Goal: Information Seeking & Learning: Learn about a topic

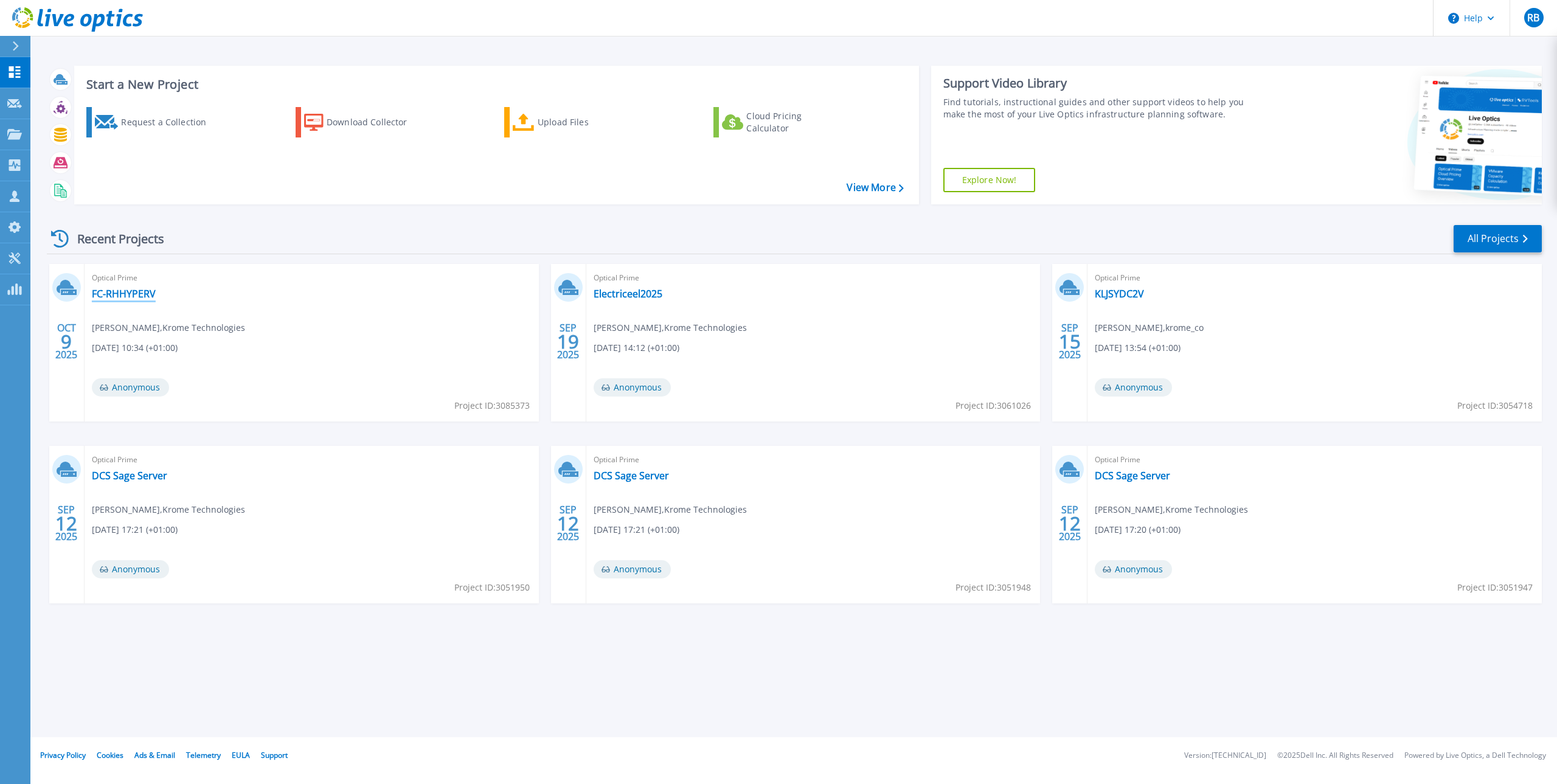
click at [146, 294] on link "FC-RHHYPERV" at bounding box center [124, 294] width 64 height 12
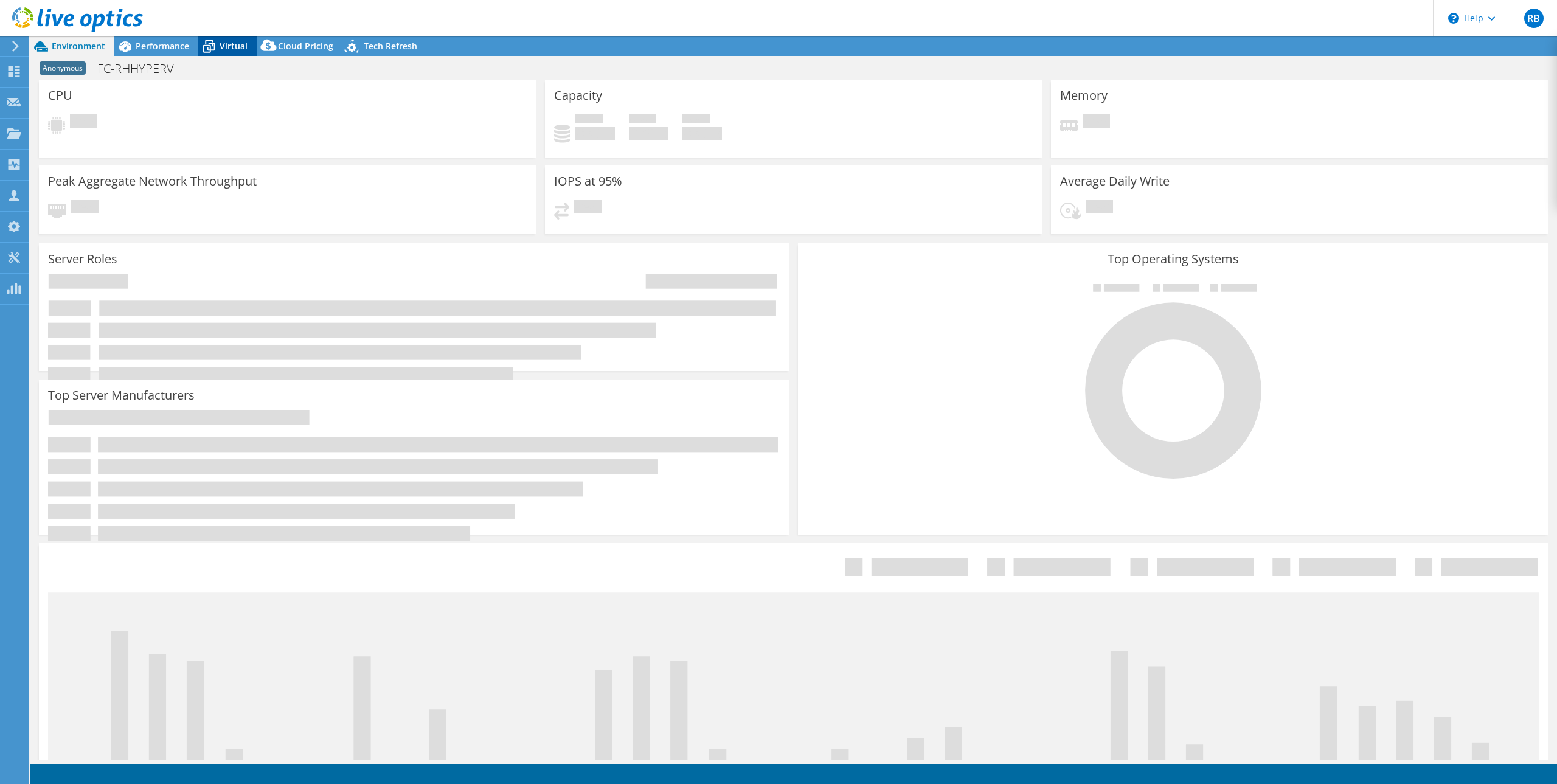
select select "USD"
radio input "true"
radio input "false"
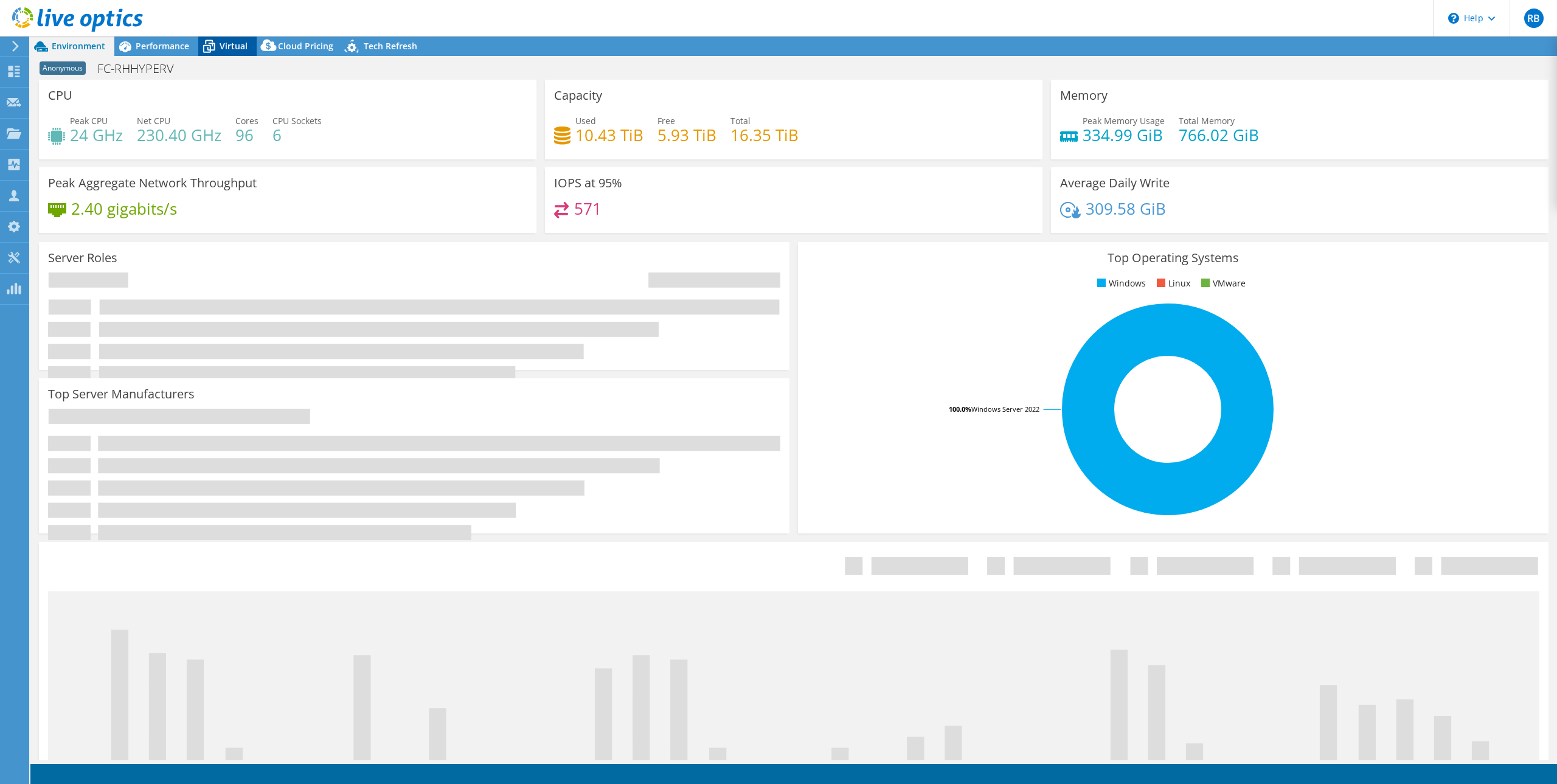
click at [221, 46] on span "Virtual" at bounding box center [233, 45] width 28 height 11
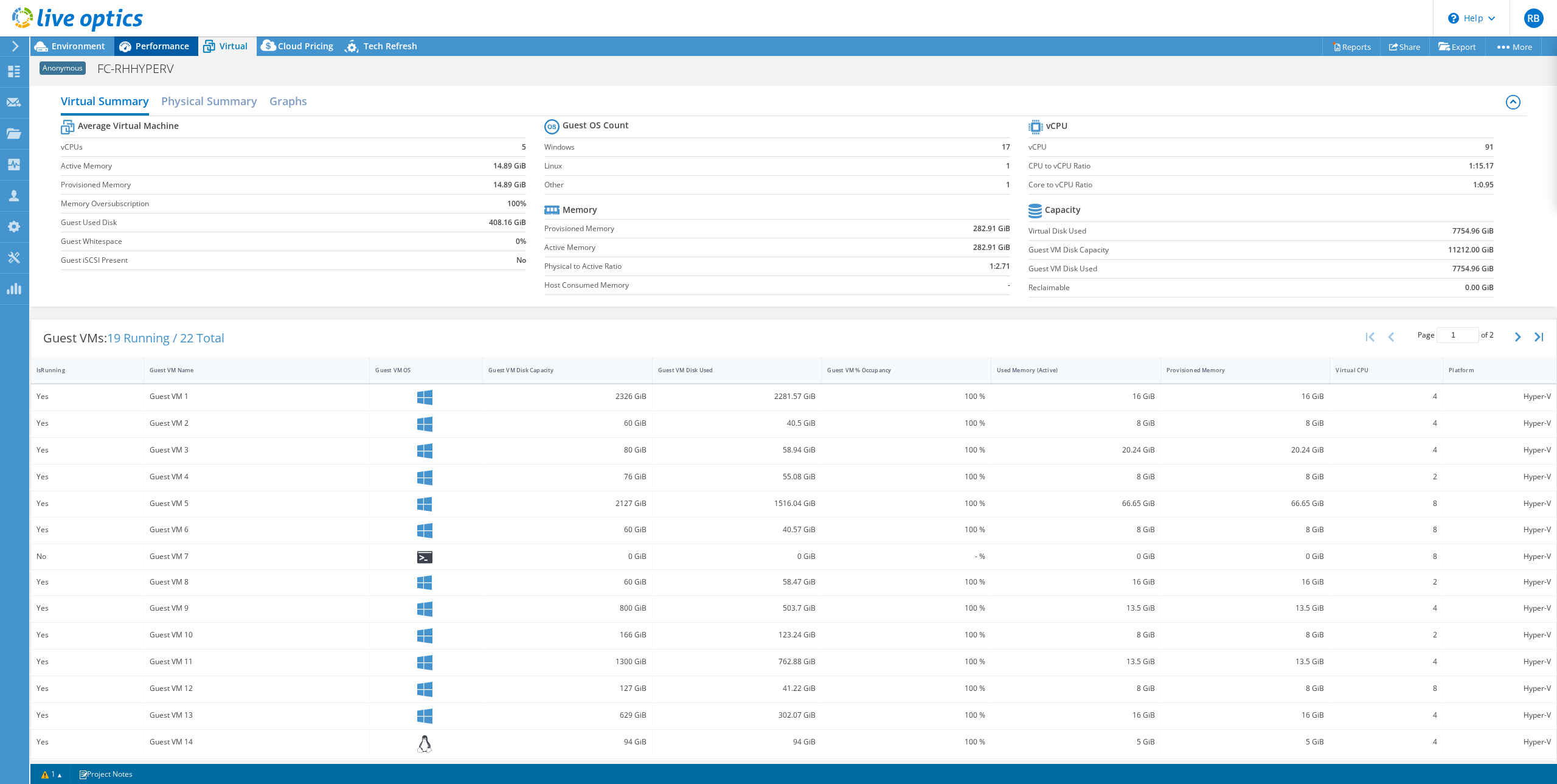
click at [170, 42] on span "Performance" at bounding box center [163, 45] width 54 height 11
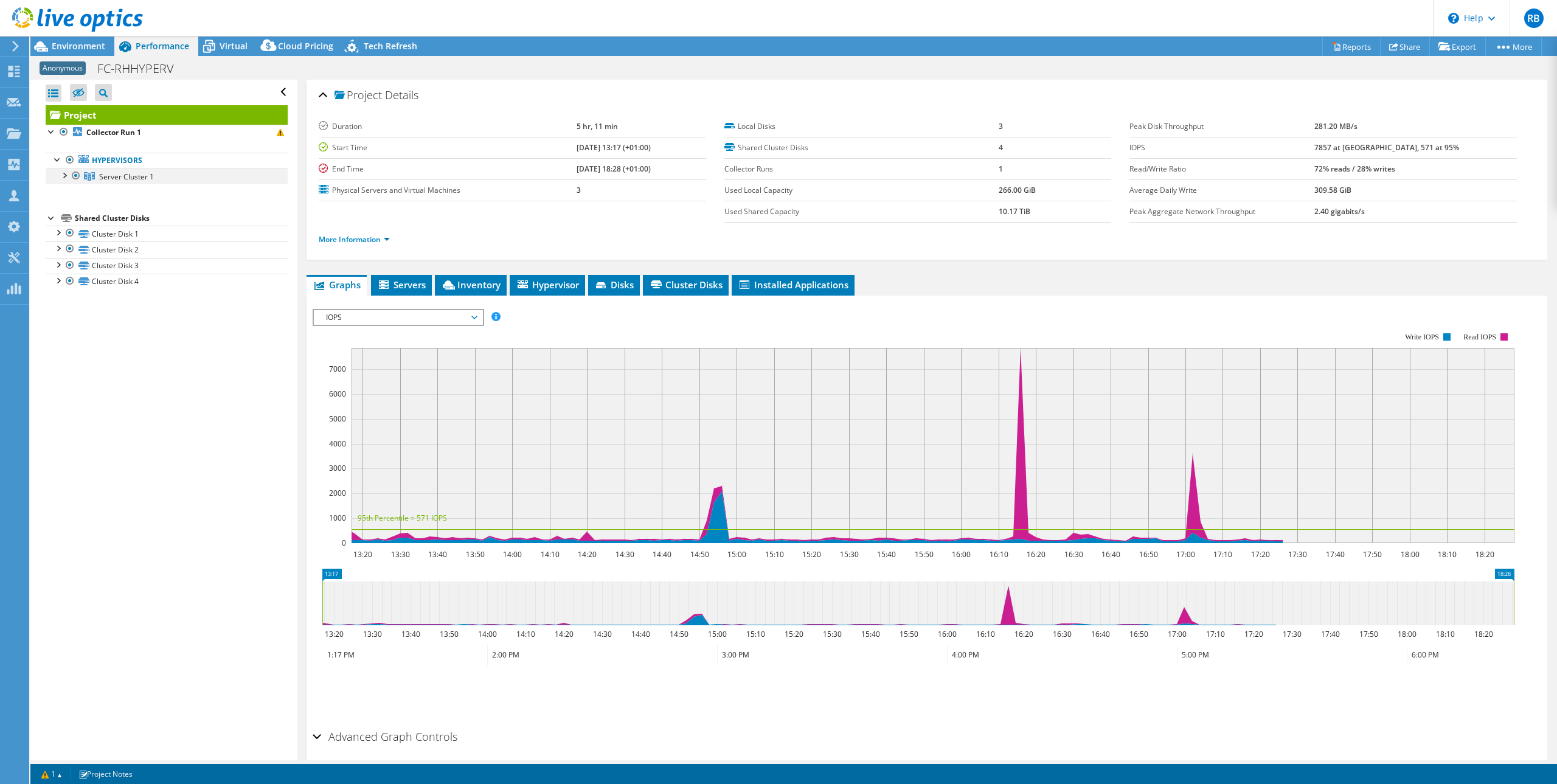
click at [64, 176] on div at bounding box center [64, 174] width 12 height 12
click at [123, 195] on link "Server 1" at bounding box center [166, 192] width 242 height 16
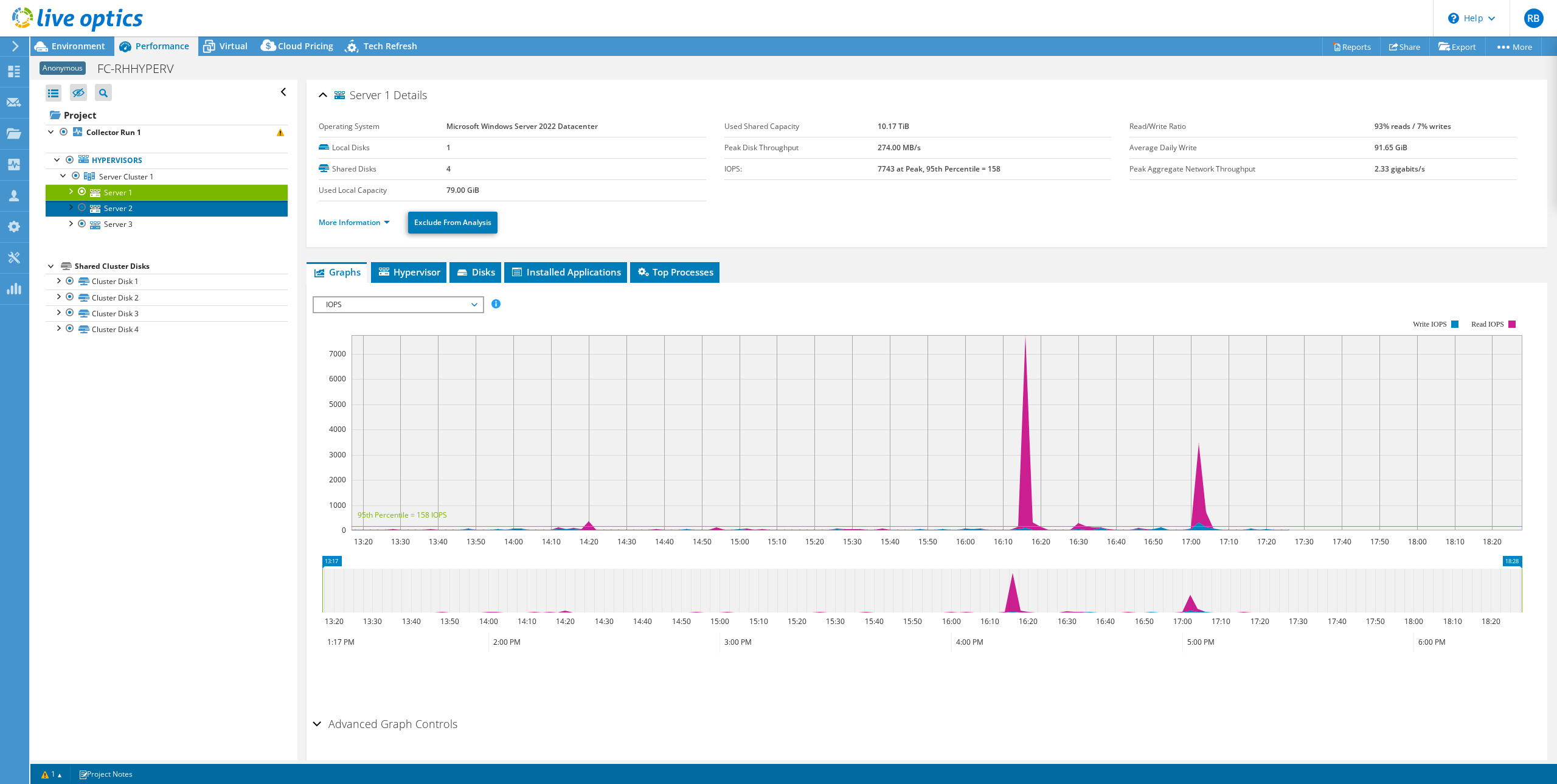
click at [130, 205] on link "Server 2" at bounding box center [166, 208] width 242 height 16
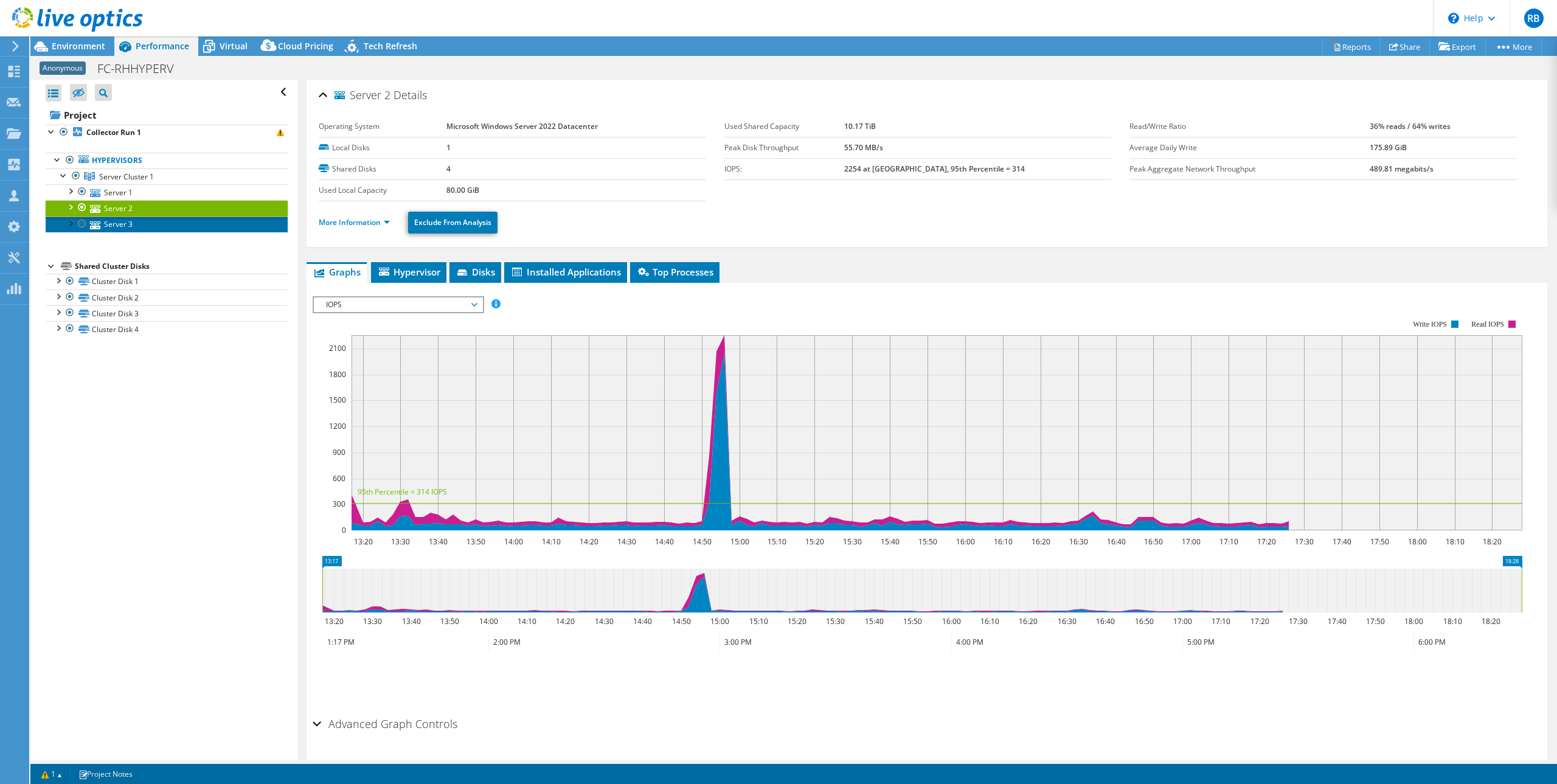
click at [132, 219] on link "Server 3" at bounding box center [166, 224] width 242 height 16
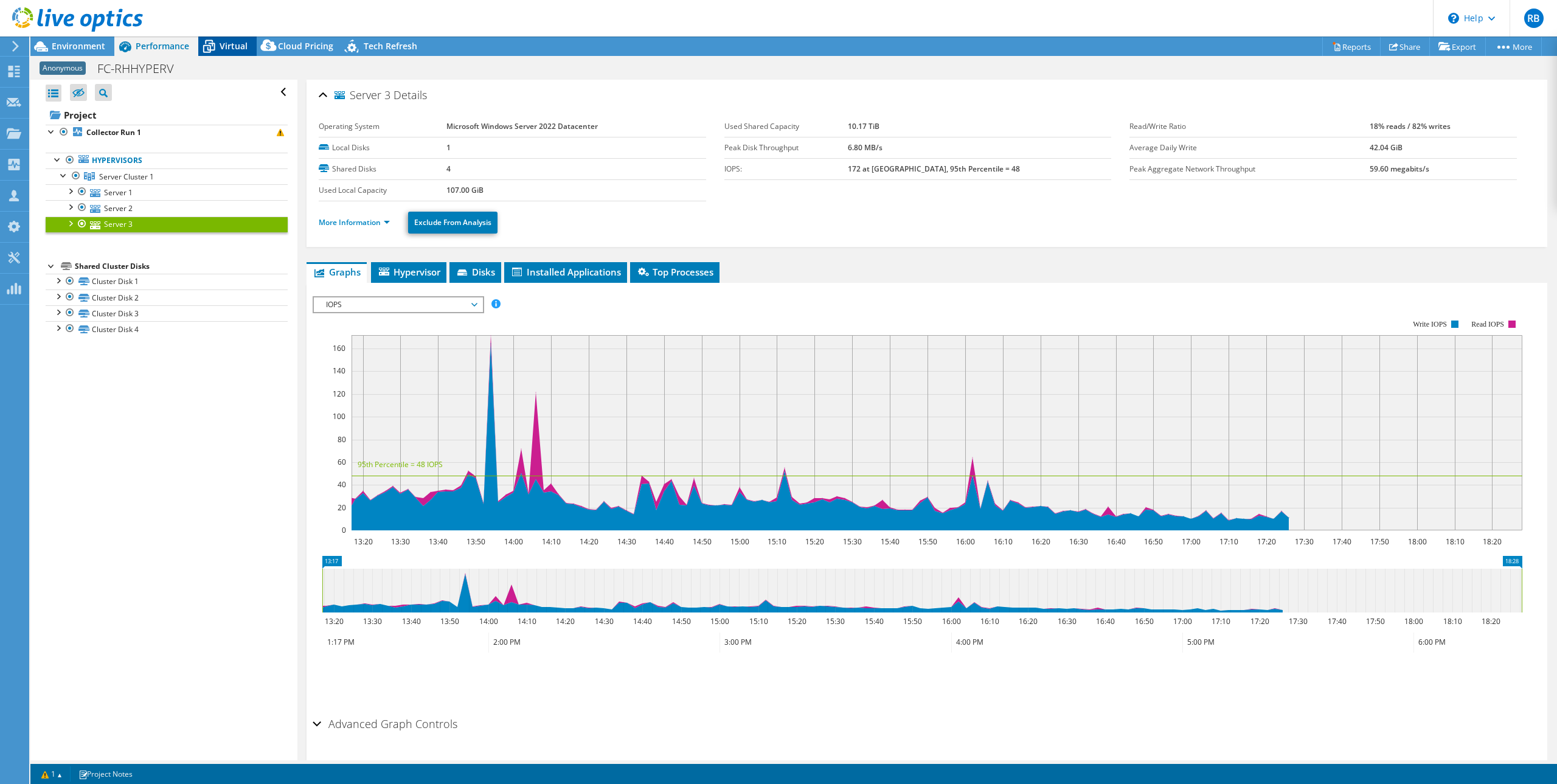
click at [231, 46] on span "Virtual" at bounding box center [233, 45] width 28 height 11
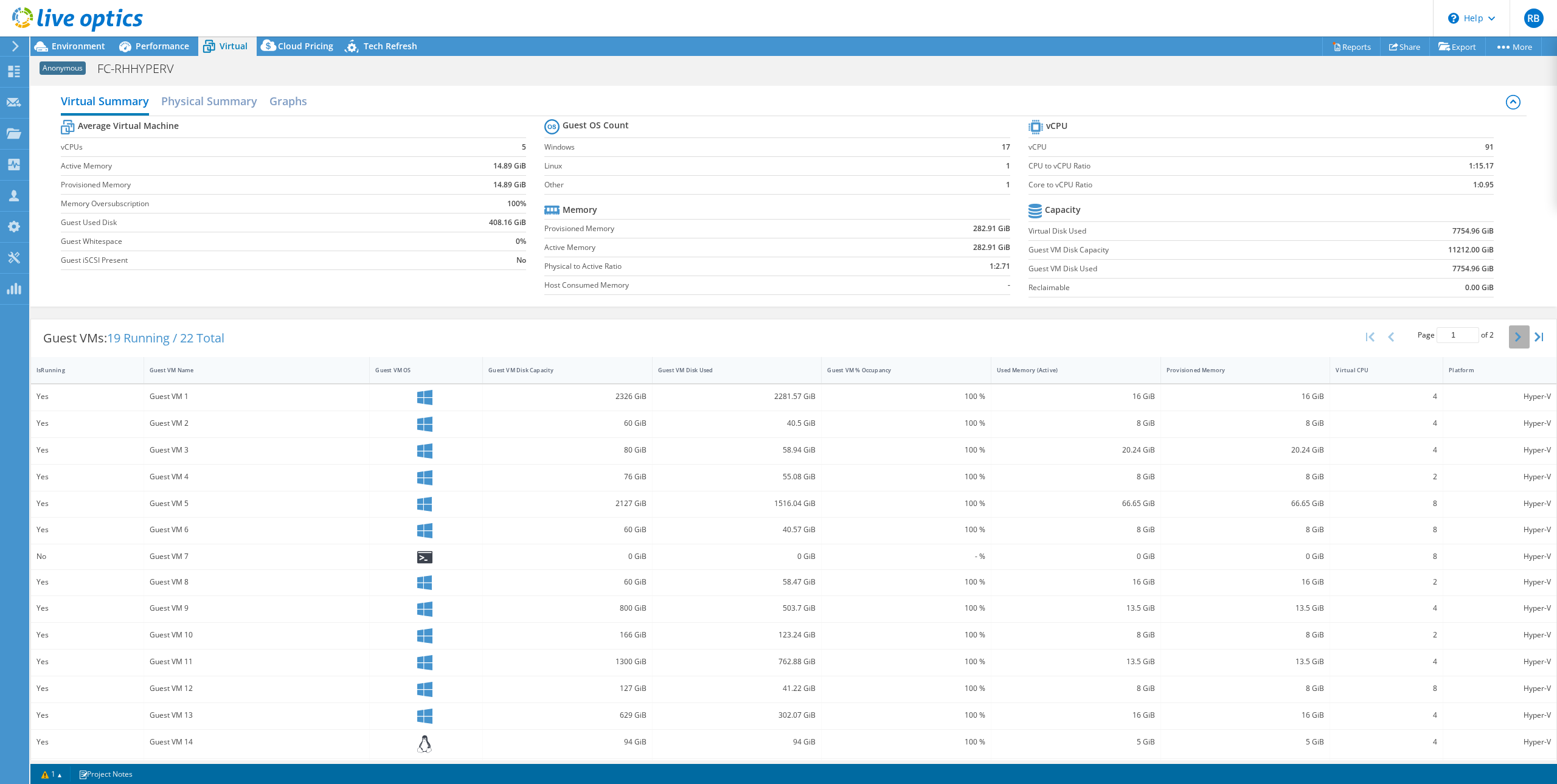
click at [1509, 336] on button "button" at bounding box center [1520, 337] width 21 height 23
type input "2"
